Goal: Task Accomplishment & Management: Use online tool/utility

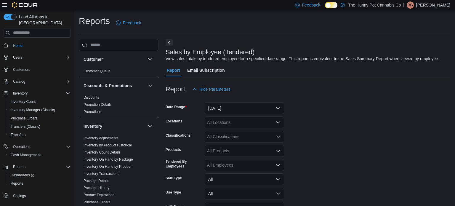
scroll to position [14, 0]
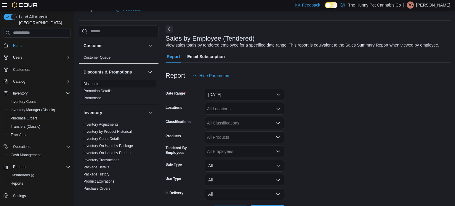
click at [90, 84] on link "Discounts" at bounding box center [91, 84] width 16 height 4
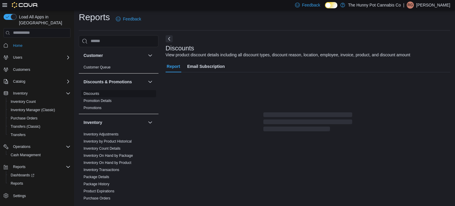
scroll to position [14, 0]
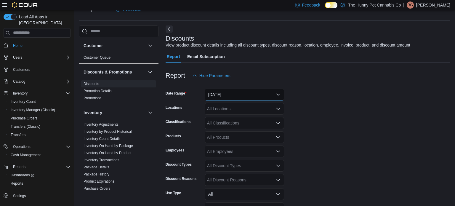
click at [221, 96] on button "[DATE]" at bounding box center [244, 94] width 79 height 12
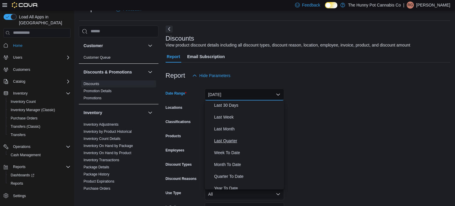
scroll to position [84, 0]
click at [226, 161] on span "Month To Date" at bounding box center [247, 164] width 67 height 7
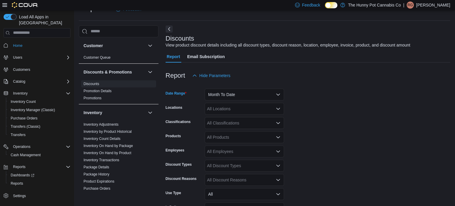
click at [219, 107] on div "All Locations" at bounding box center [244, 109] width 79 height 12
type input "***"
click at [229, 120] on span "[STREET_ADDRESS]" at bounding box center [237, 119] width 41 height 6
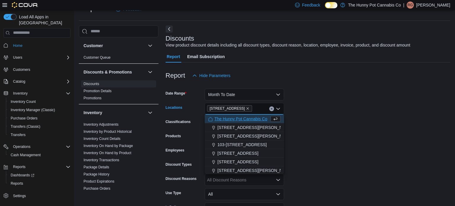
click at [327, 121] on form "Date Range Month To Date Locations [STREET_ADDRESS] Selected. 145 Silver Reign …" at bounding box center [307, 162] width 284 height 163
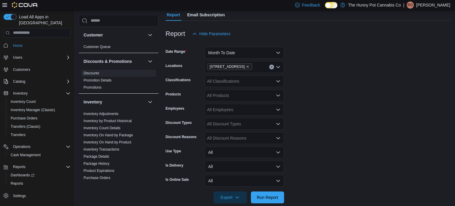
scroll to position [64, 0]
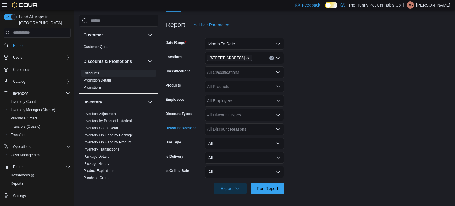
click at [223, 130] on div "All Discount Reasons" at bounding box center [244, 129] width 79 height 12
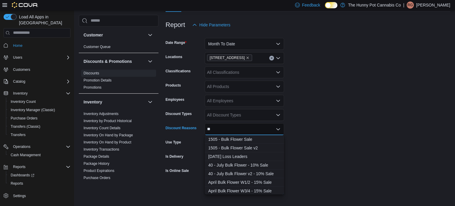
type input "*"
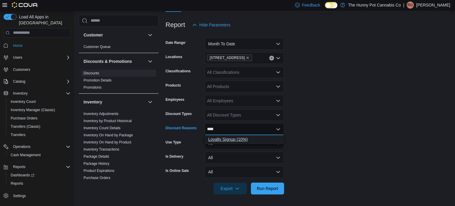
type input "****"
click at [224, 137] on span "Loyalty Signup (10%)" at bounding box center [244, 139] width 72 height 6
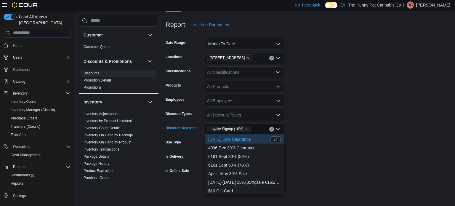
click at [372, 116] on form "Date Range Month To Date Locations 145 Silver Reign Dr Classifications All Clas…" at bounding box center [307, 112] width 284 height 163
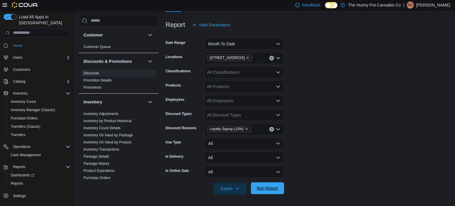
click at [262, 191] on span "Run Report" at bounding box center [267, 188] width 26 height 12
click at [229, 186] on span "Export" at bounding box center [230, 188] width 26 height 12
click at [346, 136] on form "Date Range Month To Date Locations 145 Silver Reign Dr Classifications All Clas…" at bounding box center [307, 112] width 284 height 163
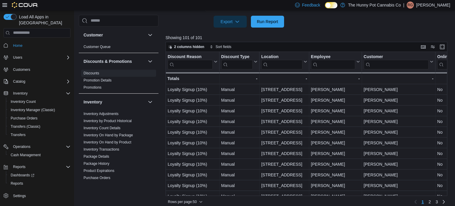
scroll to position [232, 0]
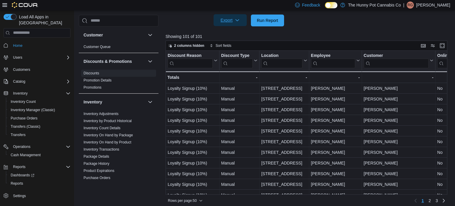
click at [231, 17] on span "Export" at bounding box center [230, 20] width 26 height 12
click at [223, 34] on span "Export to Excel" at bounding box center [231, 32] width 27 height 5
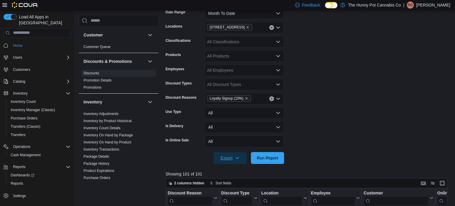
scroll to position [95, 0]
click at [245, 96] on icon "Remove Loyalty Signup (10%) from selection in this group" at bounding box center [246, 98] width 4 height 4
type input "****"
click at [231, 104] on button "Profile Update" at bounding box center [244, 108] width 79 height 9
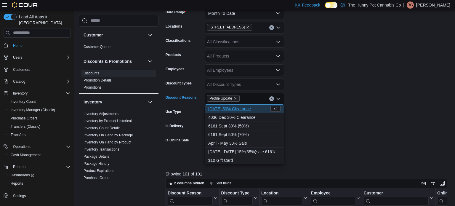
click at [336, 123] on form "Date Range Month To Date Locations 145 Silver Reign Dr Classifications All Clas…" at bounding box center [307, 81] width 284 height 163
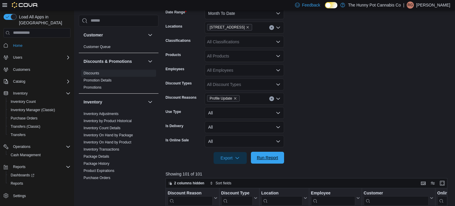
click at [279, 162] on span "Run Report" at bounding box center [267, 158] width 26 height 12
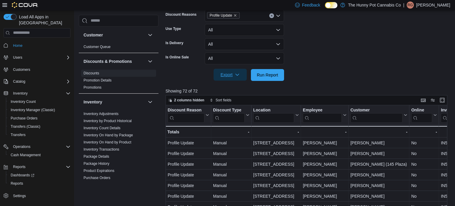
click at [230, 73] on span "Export" at bounding box center [230, 75] width 26 height 12
drag, startPoint x: 230, startPoint y: 93, endPoint x: 229, endPoint y: 88, distance: 5.1
click at [229, 88] on div "Export to Excel Export to Csv Export to Json" at bounding box center [231, 99] width 34 height 36
click at [229, 88] on span "Export to Excel" at bounding box center [231, 86] width 27 height 5
